Goal: Information Seeking & Learning: Learn about a topic

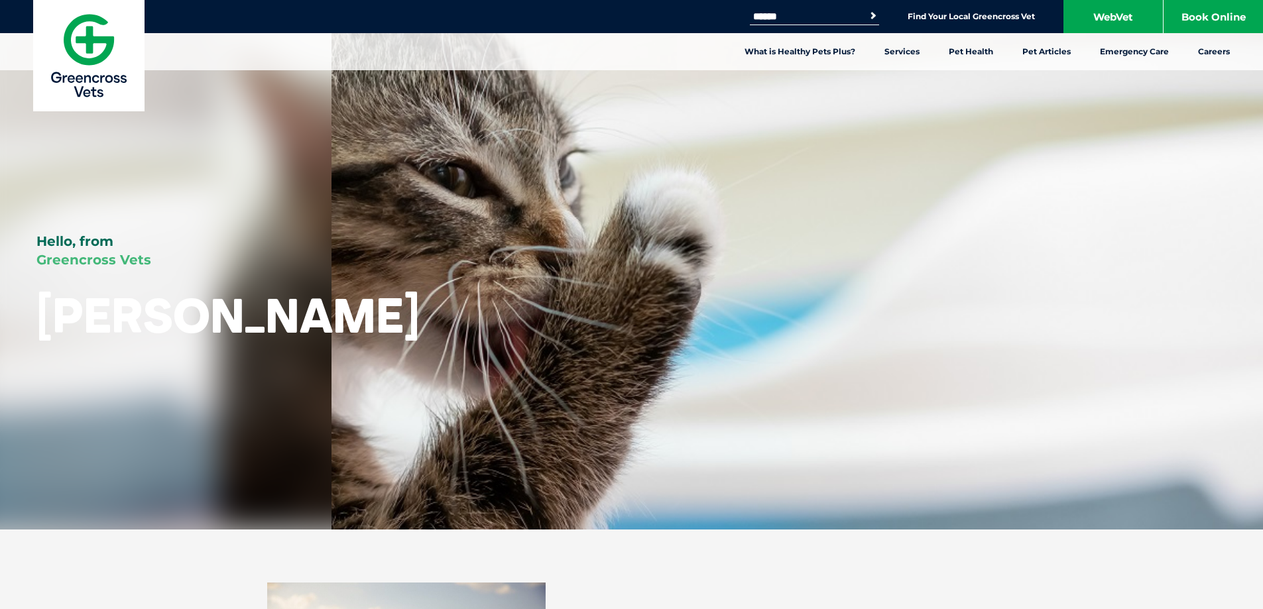
click at [765, 17] on input "Search for:" at bounding box center [806, 16] width 113 height 11
type input "**********"
click at [866, 9] on button "Search" at bounding box center [872, 15] width 13 height 13
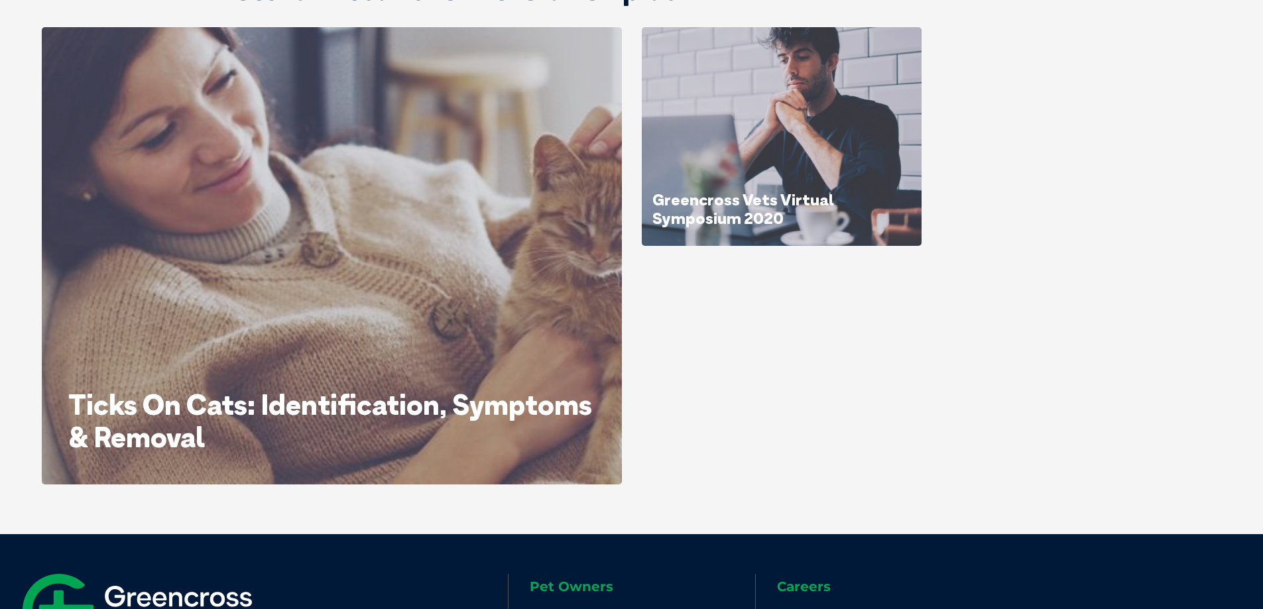
scroll to position [199, 0]
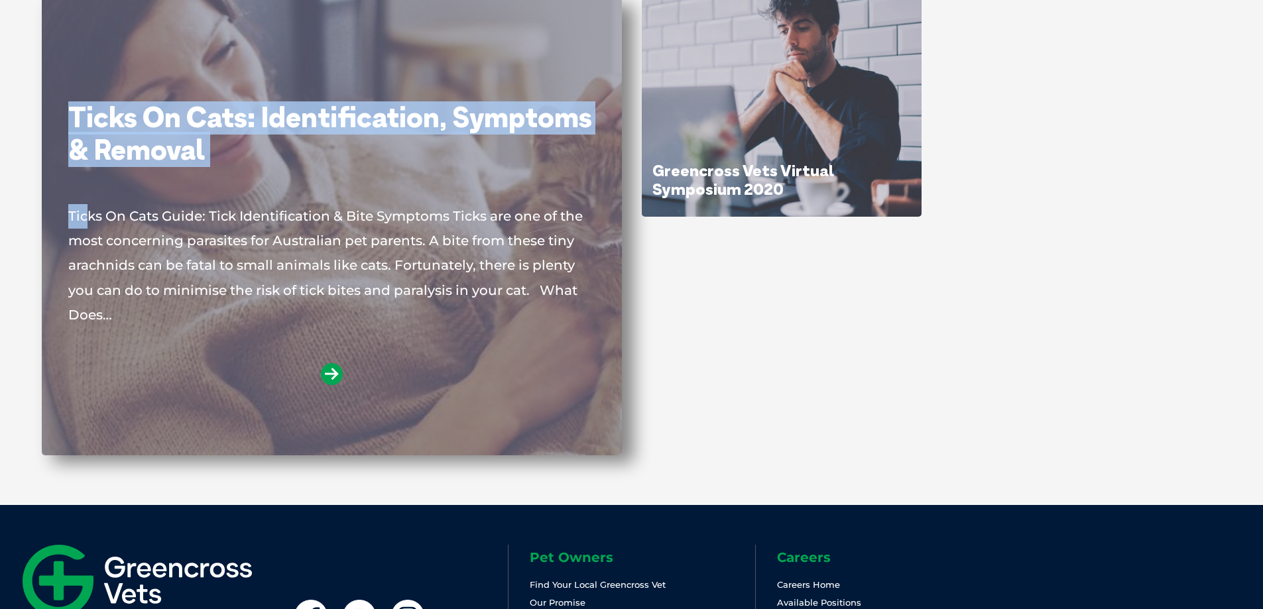
drag, startPoint x: 72, startPoint y: 226, endPoint x: 91, endPoint y: 219, distance: 21.2
click at [91, 219] on div "Ticks On Cats: Identification, Symptoms & Removal Ticks On Cats Guide: Tick Ide…" at bounding box center [332, 226] width 580 height 457
click at [326, 374] on icon at bounding box center [332, 374] width 22 height 22
